Goal: Task Accomplishment & Management: Use online tool/utility

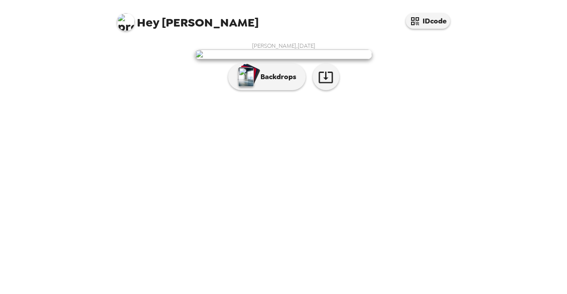
scroll to position [25, 0]
click at [318, 83] on icon "button" at bounding box center [325, 78] width 14 height 12
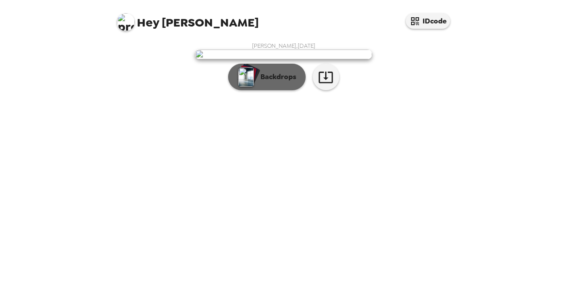
click at [278, 90] on button "Backdrops" at bounding box center [266, 77] width 77 height 27
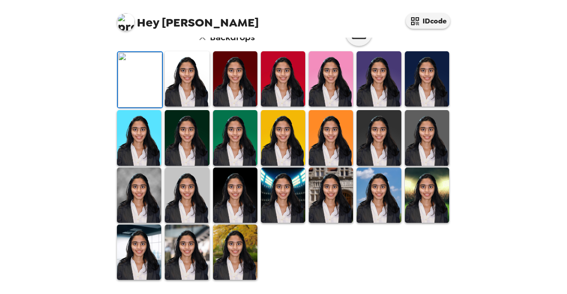
scroll to position [164, 0]
click at [192, 107] on img at bounding box center [187, 78] width 44 height 55
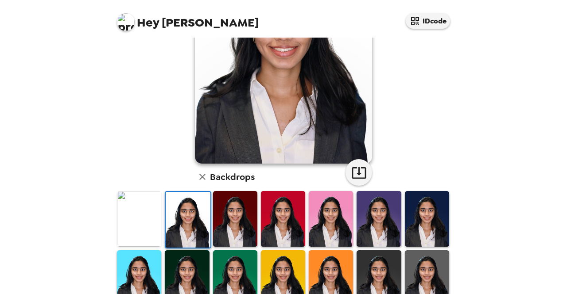
scroll to position [242, 0]
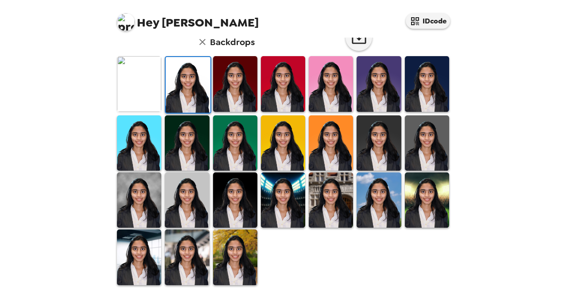
click at [245, 259] on img at bounding box center [235, 257] width 44 height 55
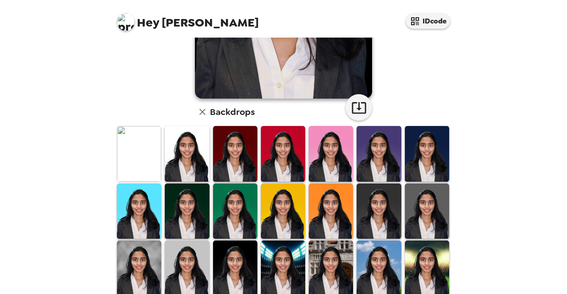
scroll to position [180, 0]
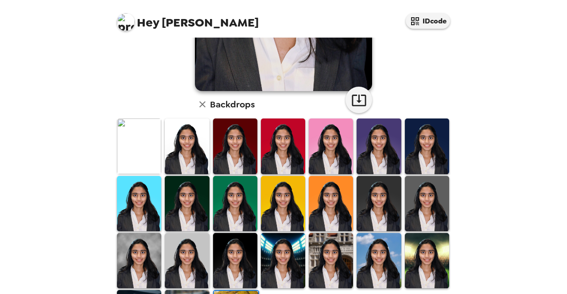
click at [140, 157] on img at bounding box center [139, 146] width 44 height 55
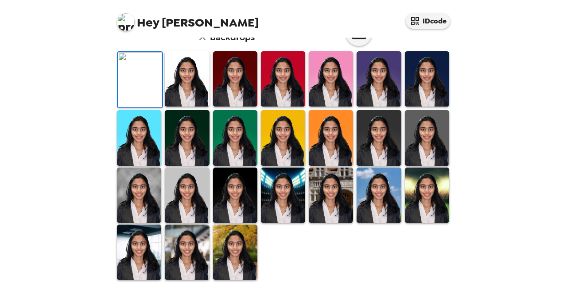
click at [170, 107] on img at bounding box center [187, 78] width 44 height 55
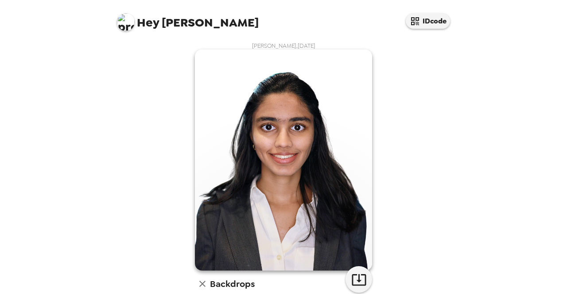
scroll to position [24, 0]
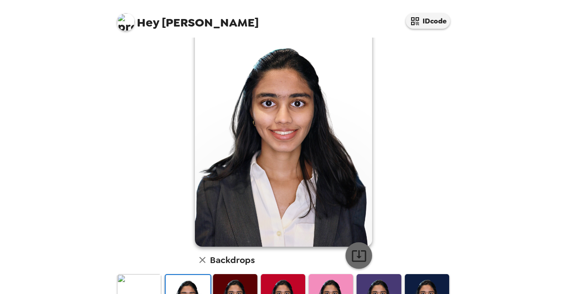
click at [356, 263] on icon "button" at bounding box center [358, 255] width 15 height 15
